Goal: Task Accomplishment & Management: Use online tool/utility

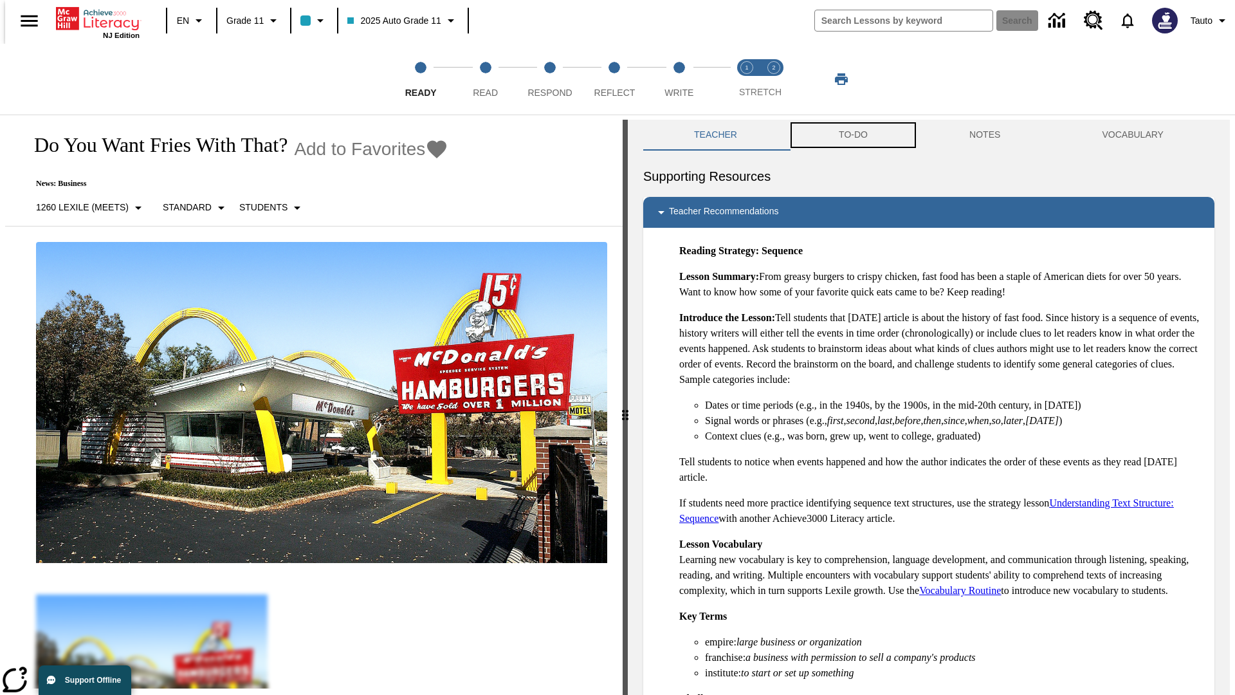
click at [852, 135] on button "TO-DO" at bounding box center [853, 135] width 131 height 31
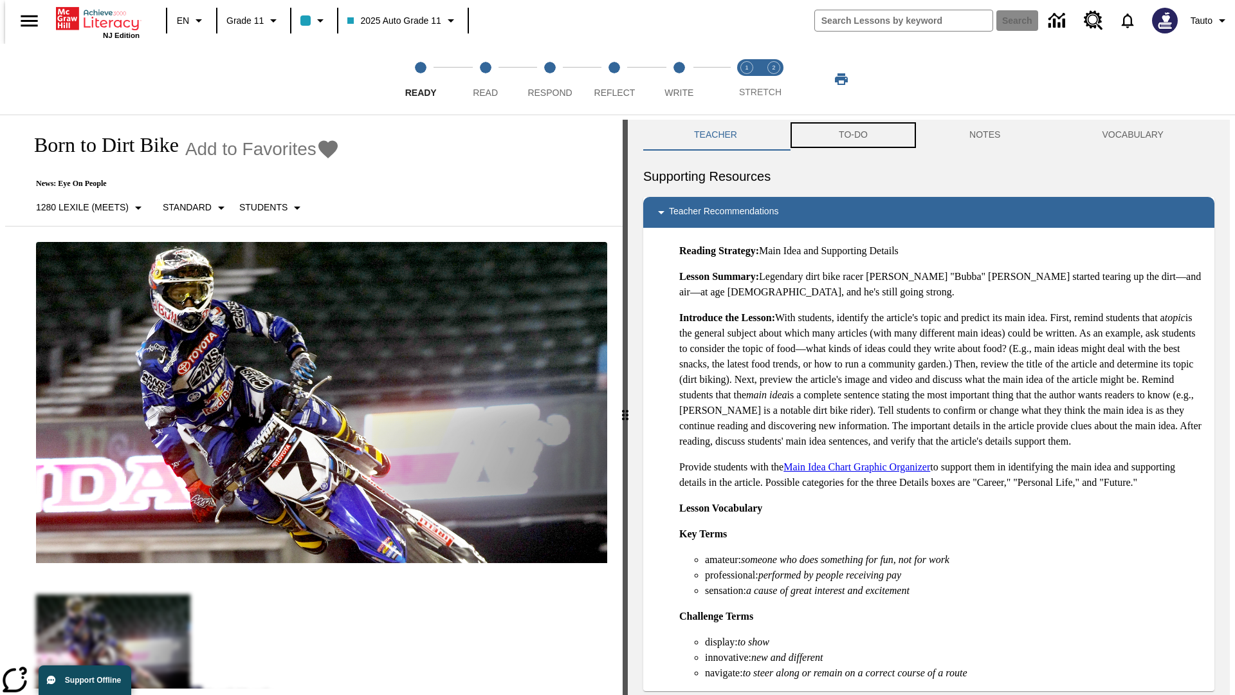
click at [852, 135] on button "TO-DO" at bounding box center [853, 135] width 131 height 31
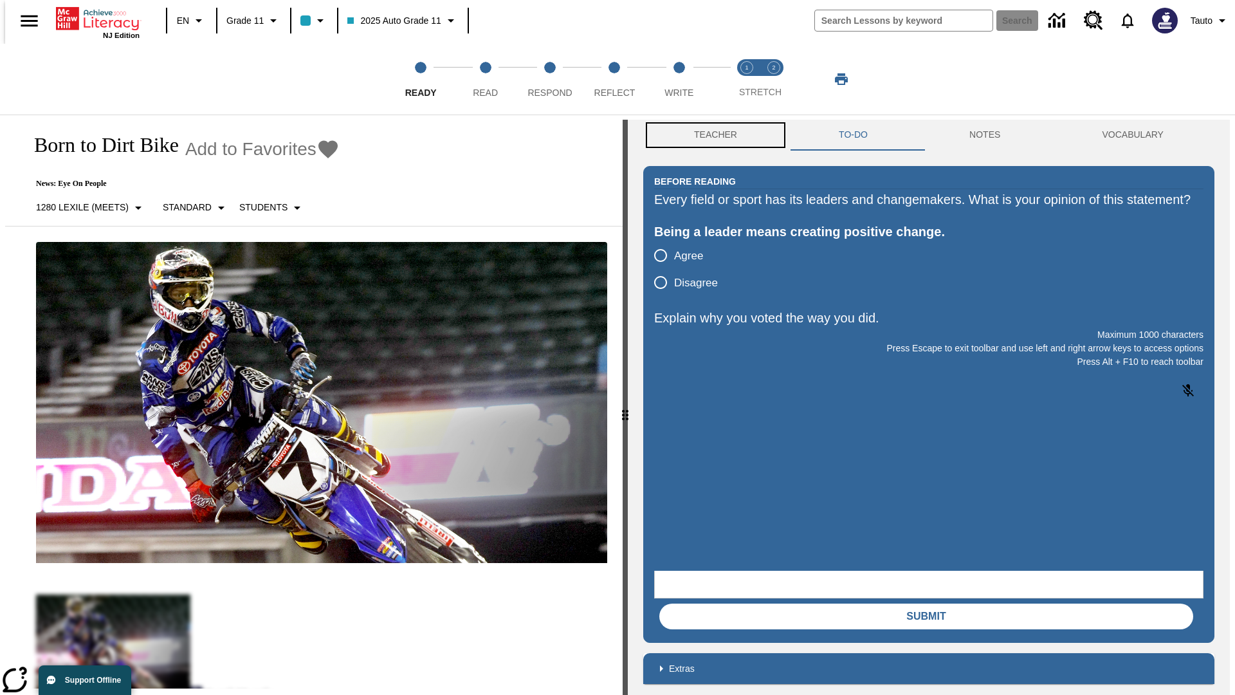
scroll to position [1, 0]
click at [712, 135] on button "Teacher" at bounding box center [715, 134] width 145 height 31
